Goal: Find specific page/section: Find specific page/section

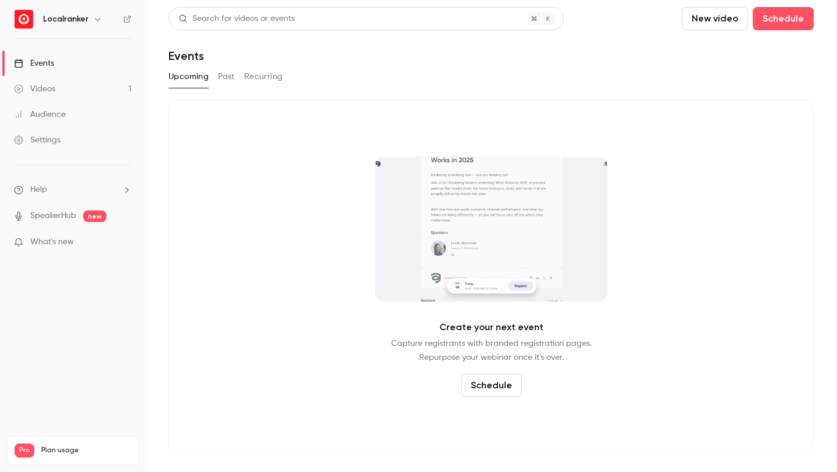
click at [222, 77] on button "Past" at bounding box center [226, 76] width 17 height 19
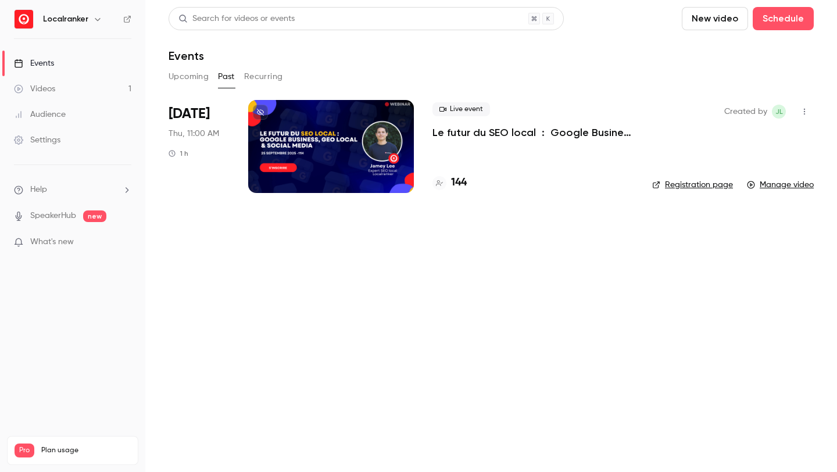
click at [454, 181] on h4 "144" at bounding box center [459, 183] width 16 height 16
